Goal: Information Seeking & Learning: Learn about a topic

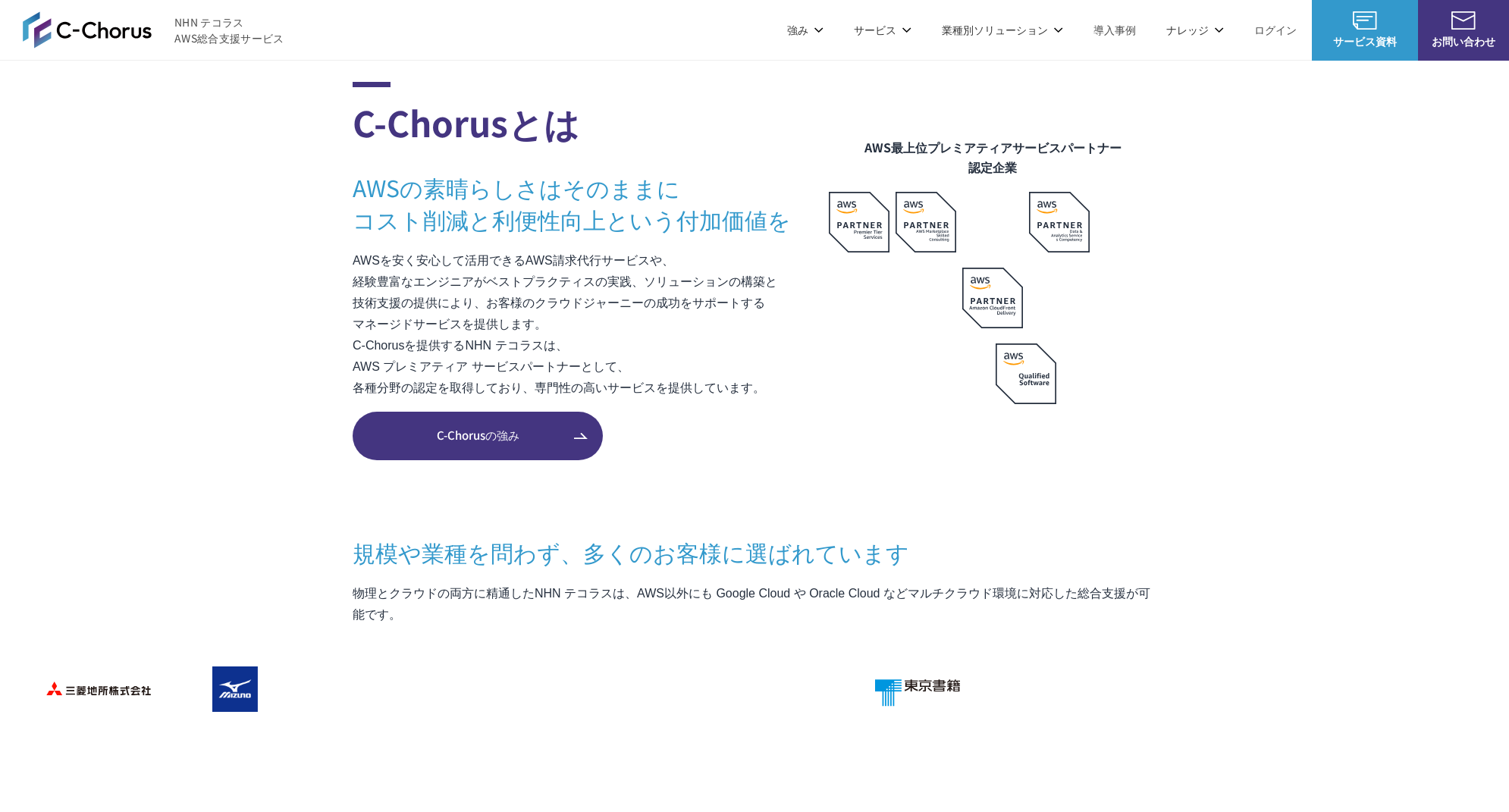
scroll to position [908, 0]
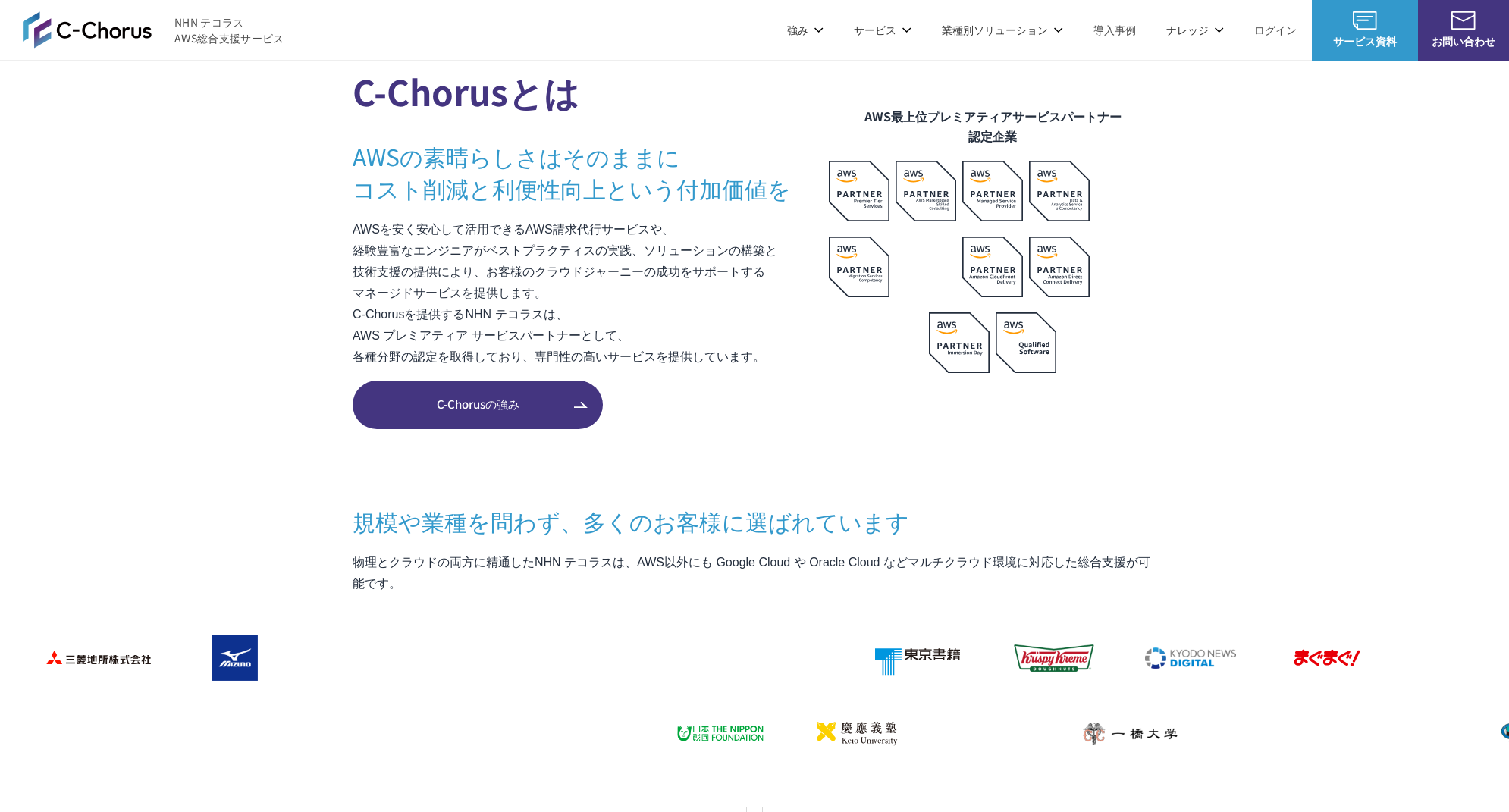
click at [540, 409] on span "C-Chorusの強み" at bounding box center [477, 404] width 250 height 17
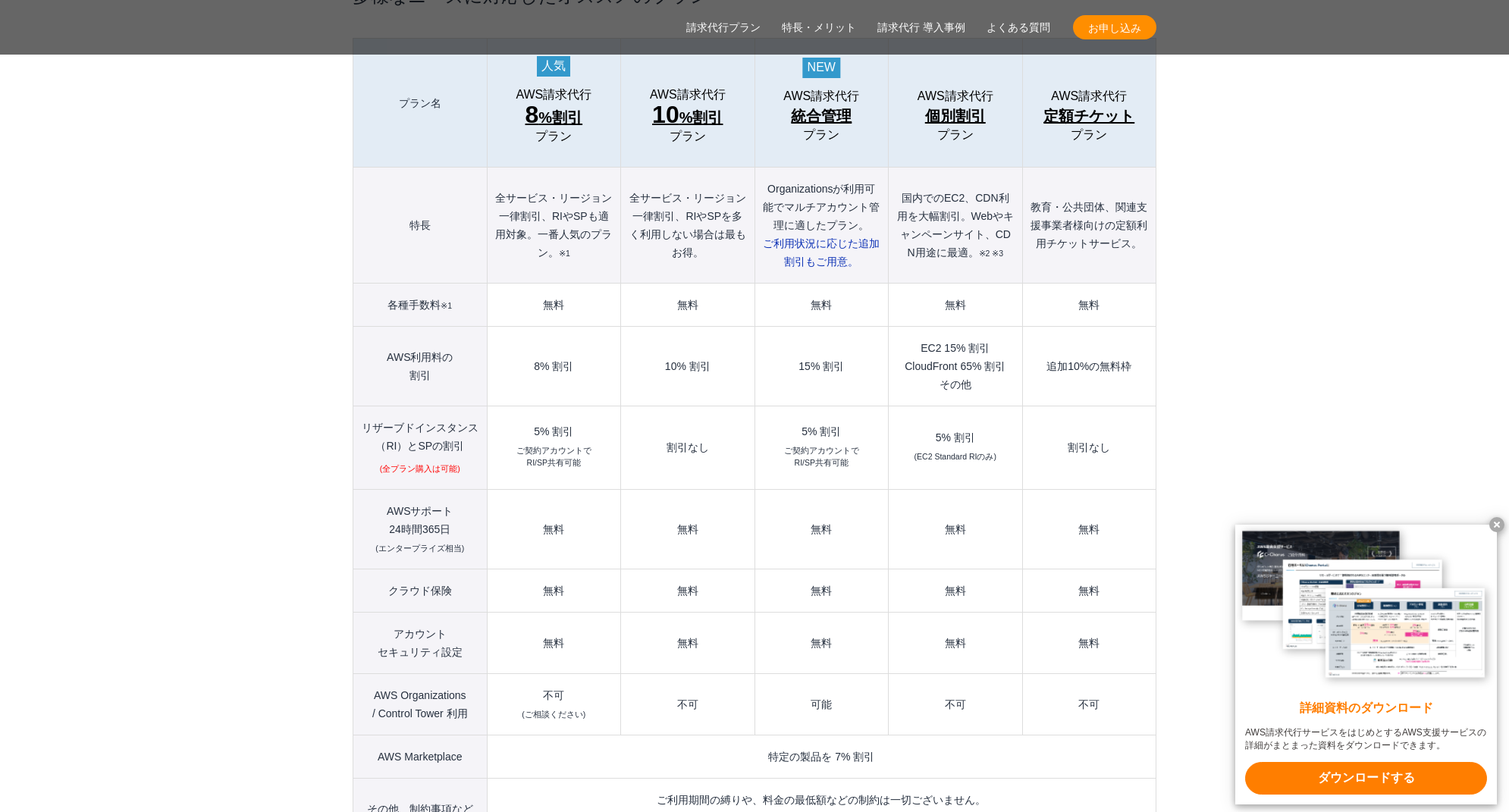
scroll to position [1741, 0]
drag, startPoint x: 584, startPoint y: 398, endPoint x: 524, endPoint y: 398, distance: 60.0
click at [524, 425] on div "5% 割引" at bounding box center [554, 431] width 117 height 11
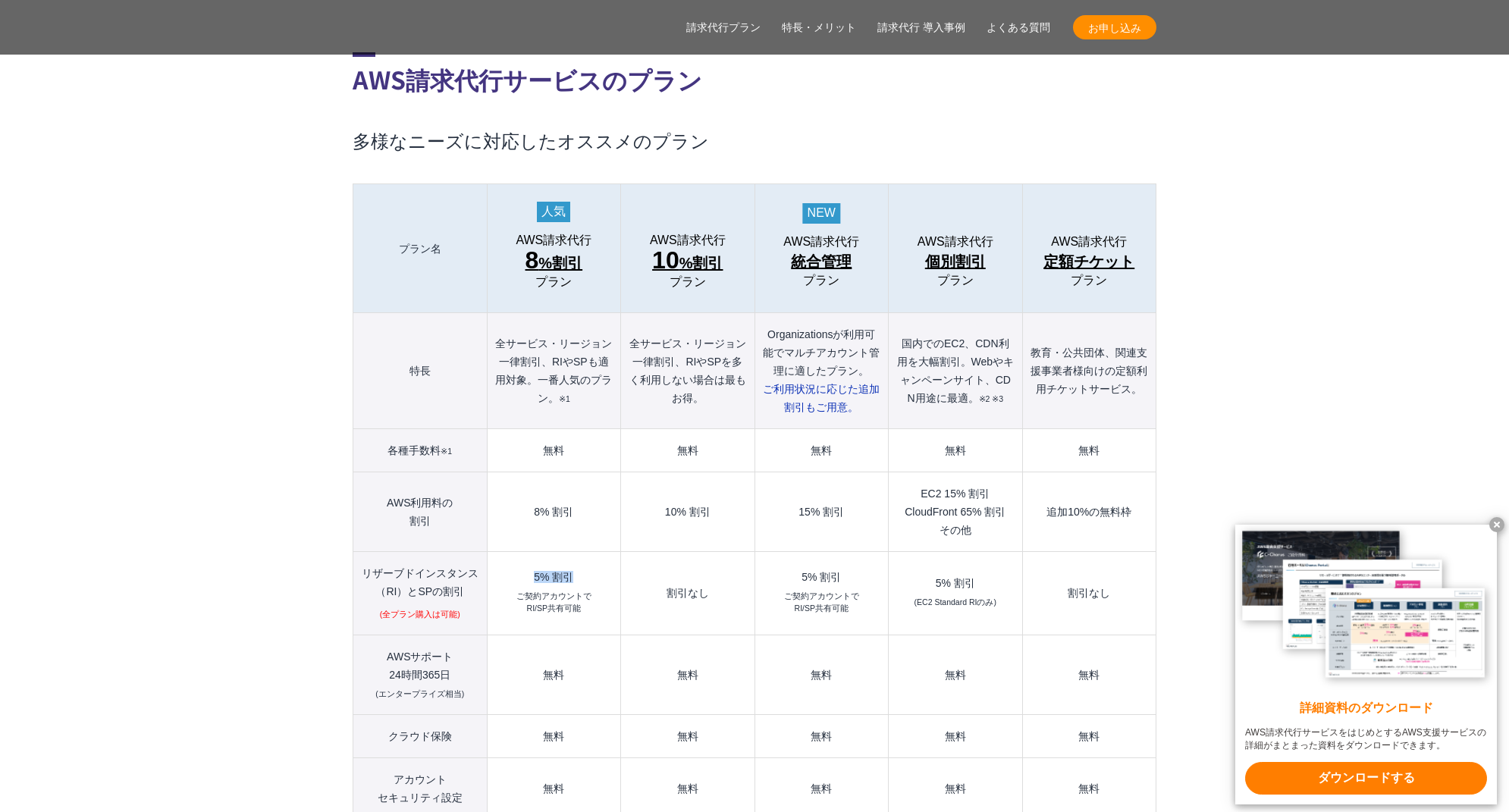
scroll to position [1686, 0]
